Goal: Task Accomplishment & Management: Manage account settings

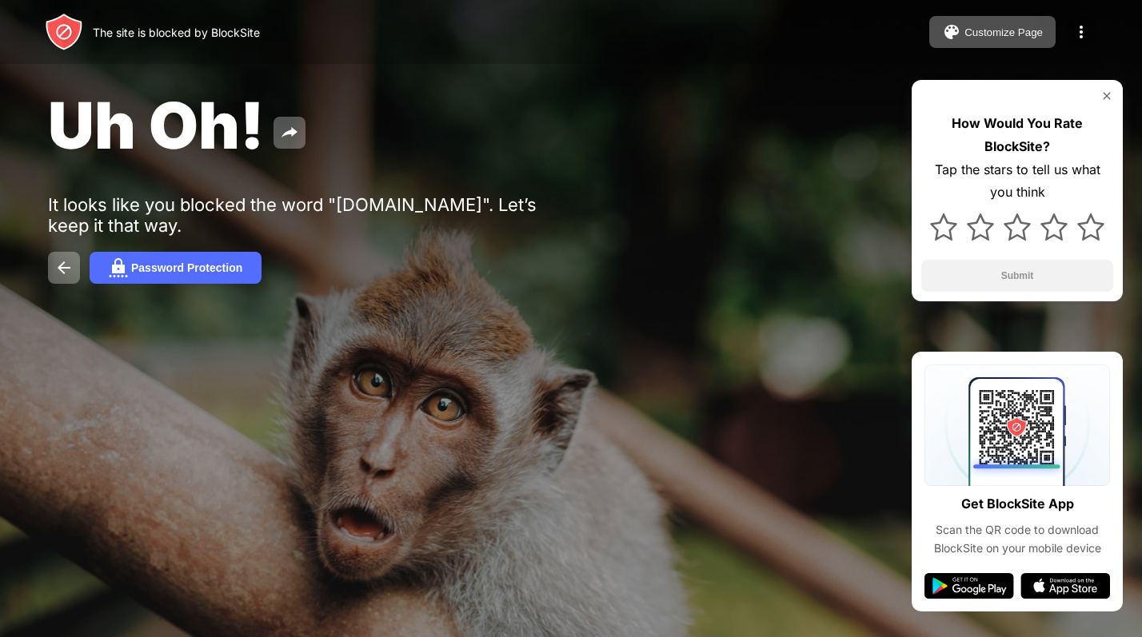
click at [1075, 30] on img at bounding box center [1081, 31] width 19 height 19
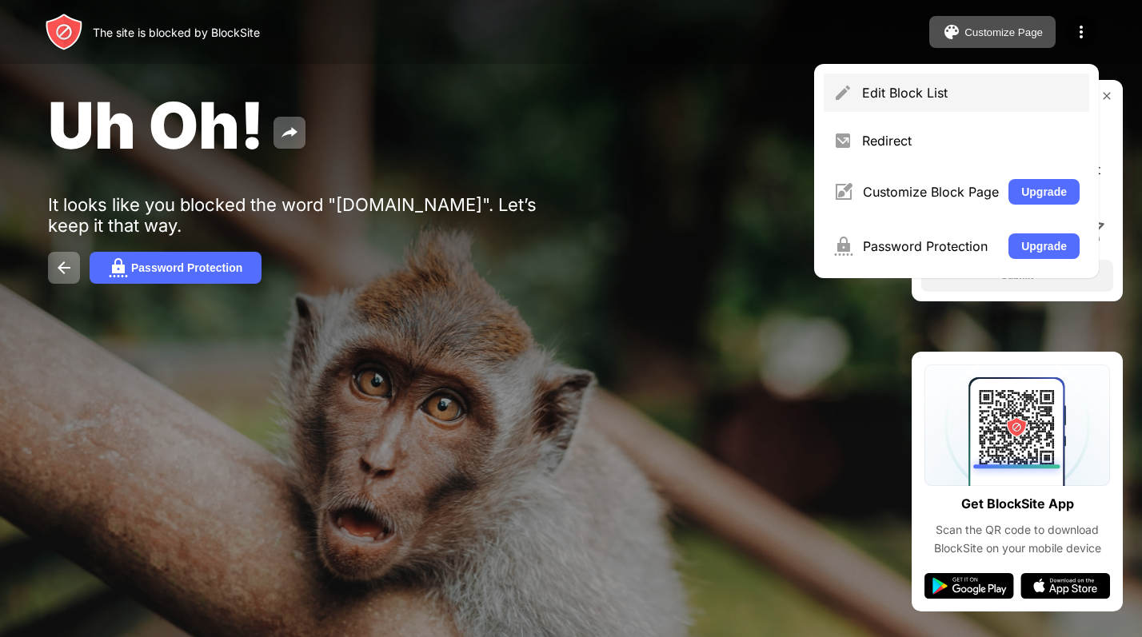
click at [999, 82] on div "Edit Block List" at bounding box center [957, 93] width 266 height 38
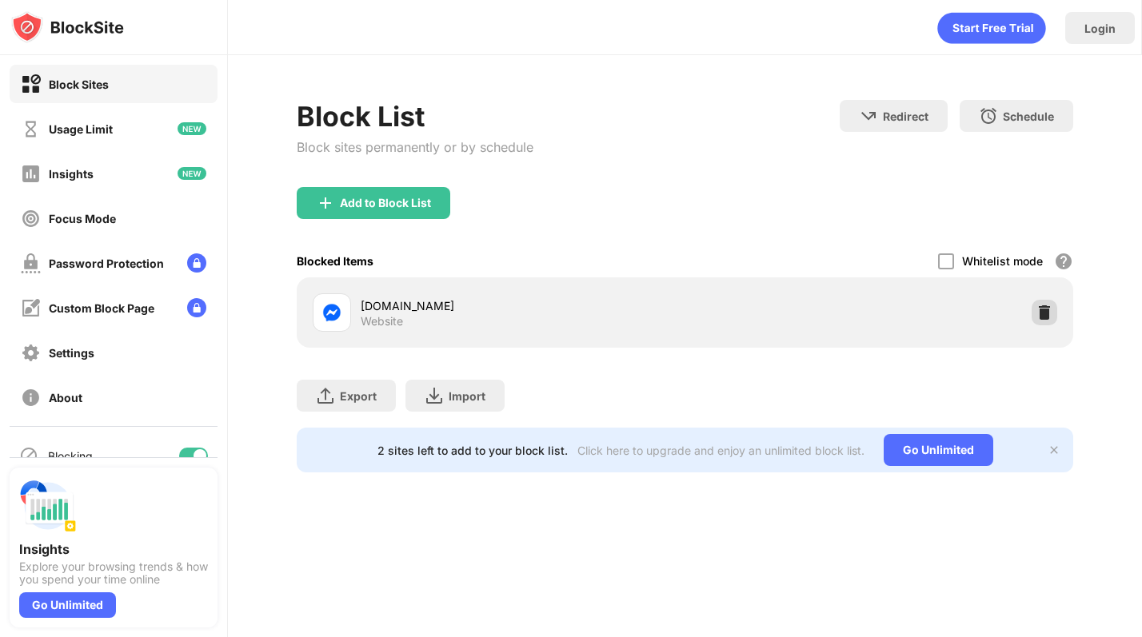
click at [1040, 312] on img at bounding box center [1045, 313] width 16 height 16
